Goal: Find specific page/section: Find specific page/section

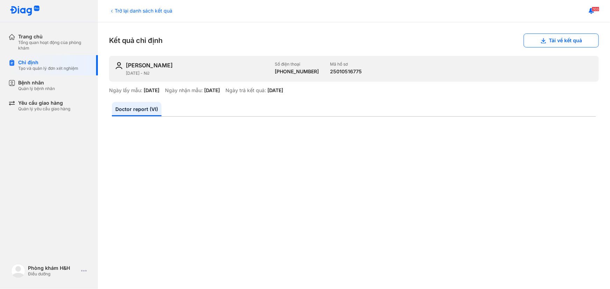
scroll to position [63, 0]
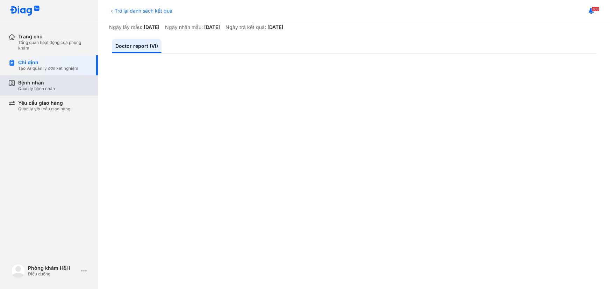
click at [22, 85] on div "Bệnh nhân" at bounding box center [36, 83] width 37 height 6
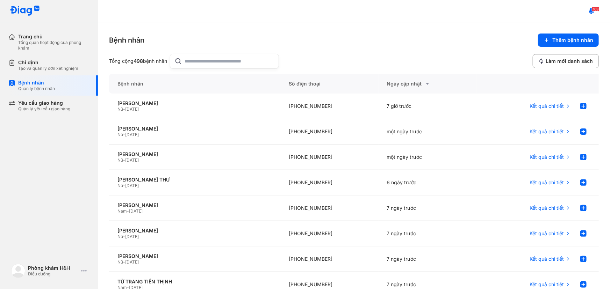
click at [210, 63] on input "text" at bounding box center [229, 61] width 89 height 14
click at [210, 59] on input "text" at bounding box center [229, 61] width 89 height 14
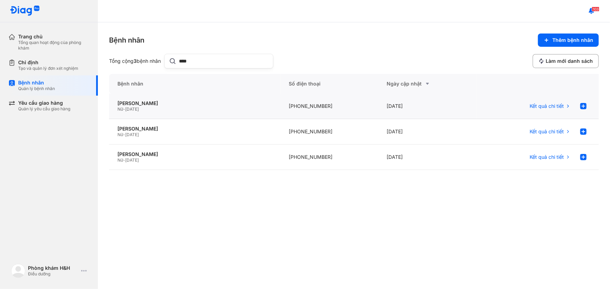
type input "****"
click at [321, 112] on div "[PHONE_NUMBER]" at bounding box center [329, 107] width 98 height 26
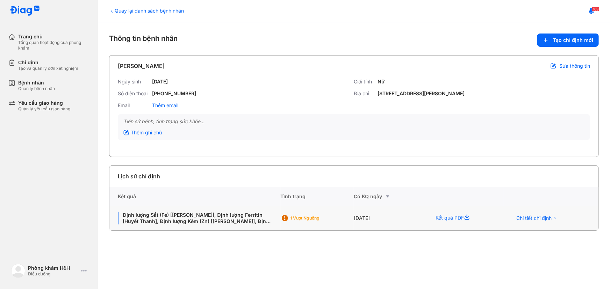
click at [366, 222] on div "22/08/2025" at bounding box center [390, 218] width 73 height 24
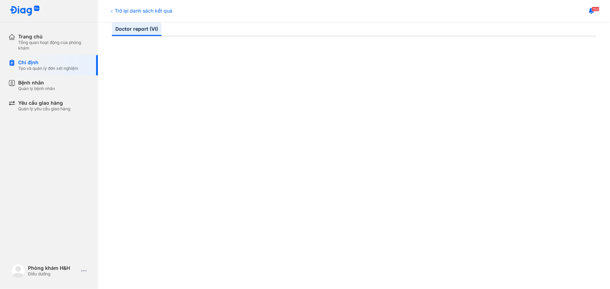
scroll to position [95, 0]
